Goal: Task Accomplishment & Management: Use online tool/utility

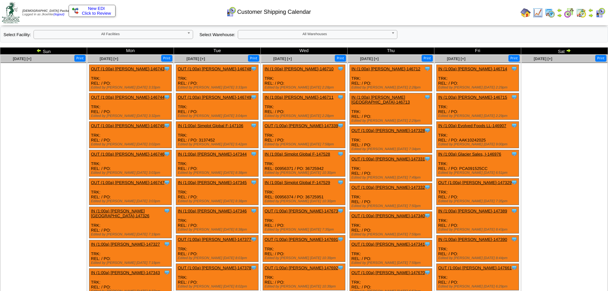
click at [391, 35] on b at bounding box center [394, 34] width 6 height 8
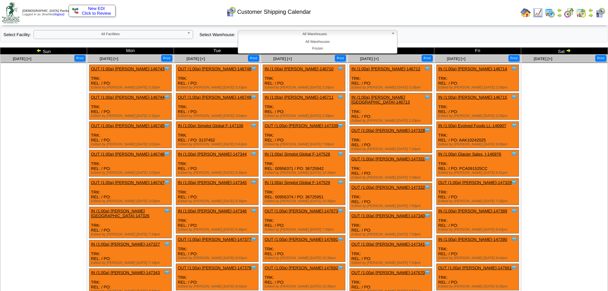
click at [550, 120] on ul at bounding box center [564, 111] width 86 height 96
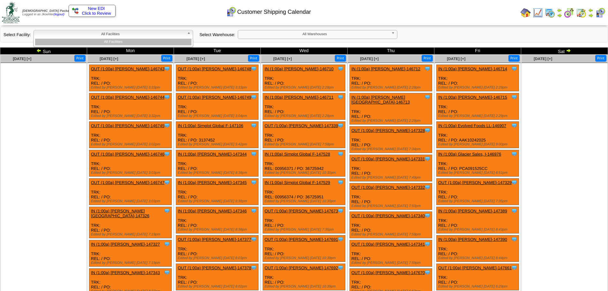
click at [190, 31] on b at bounding box center [190, 34] width 6 height 8
click at [188, 35] on b at bounding box center [190, 34] width 6 height 8
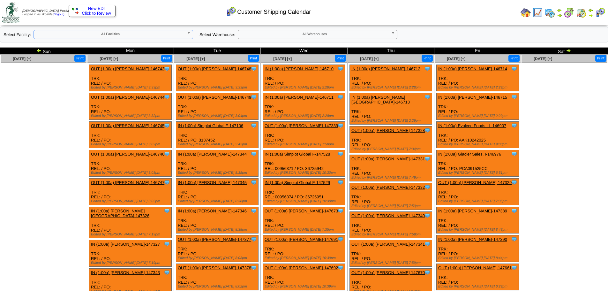
click at [189, 35] on b at bounding box center [190, 34] width 6 height 8
click at [393, 36] on b at bounding box center [394, 34] width 6 height 8
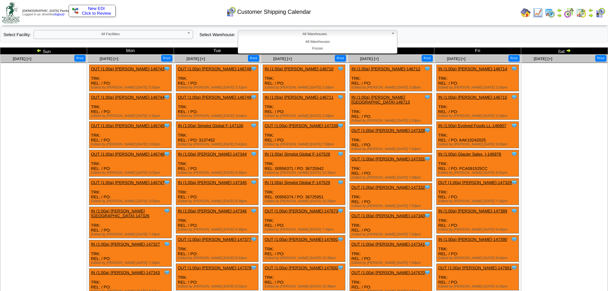
click at [454, 36] on div "**********" at bounding box center [304, 34] width 608 height 16
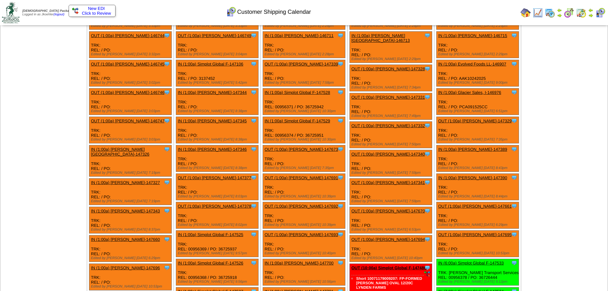
scroll to position [223, 0]
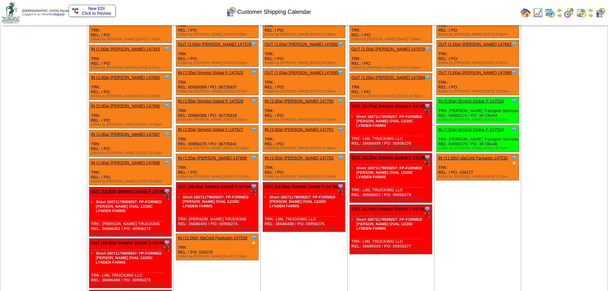
click at [468, 158] on link "IN (11:00p) IdaCold Packagin-147532" at bounding box center [473, 157] width 70 height 5
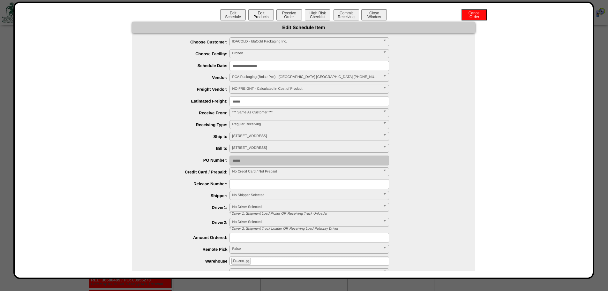
click at [257, 12] on button "Edit Products" at bounding box center [261, 14] width 26 height 11
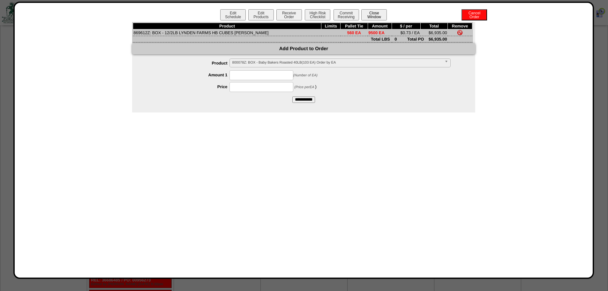
click at [371, 16] on button "Close Window" at bounding box center [374, 14] width 26 height 11
